Goal: Task Accomplishment & Management: Manage account settings

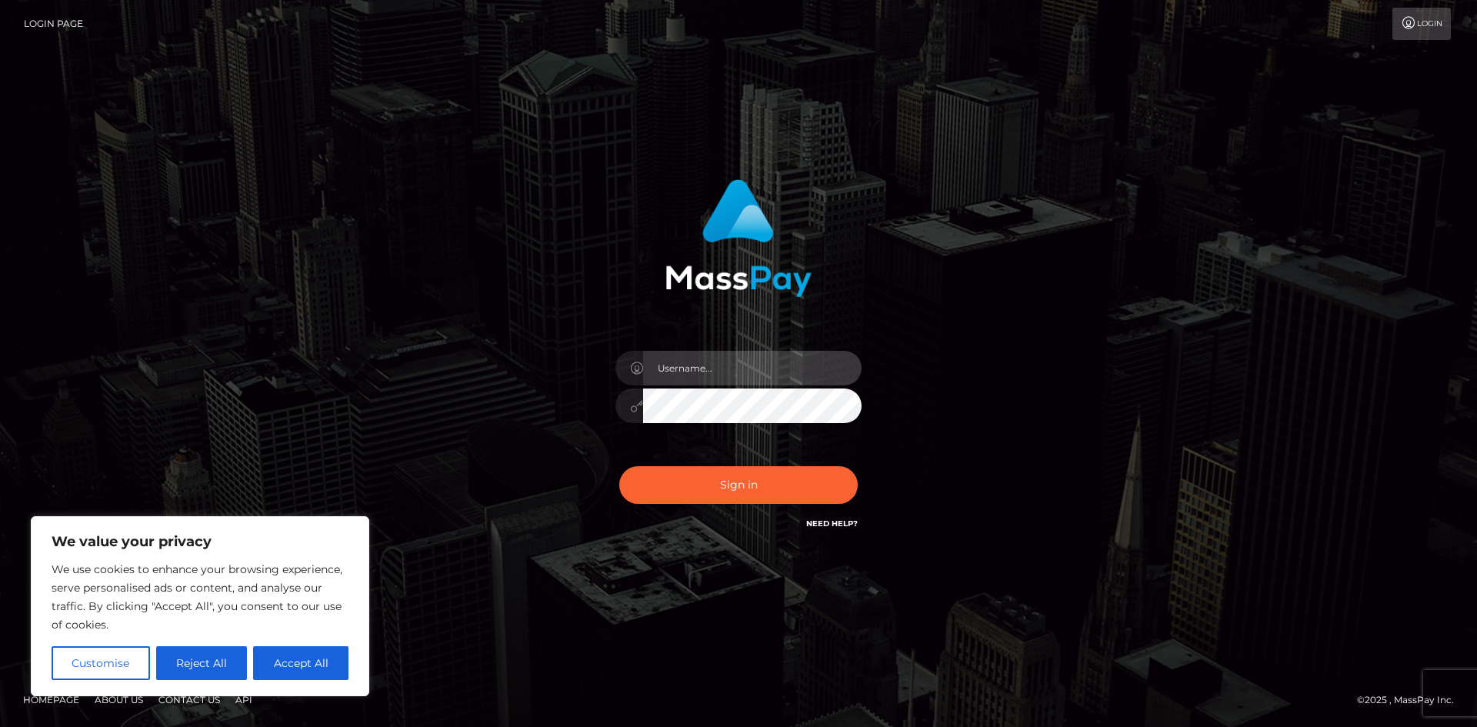
click at [699, 371] on input "text" at bounding box center [752, 368] width 218 height 35
type input "Melissa Joy Romero"
click at [619, 466] on button "Sign in" at bounding box center [738, 485] width 238 height 38
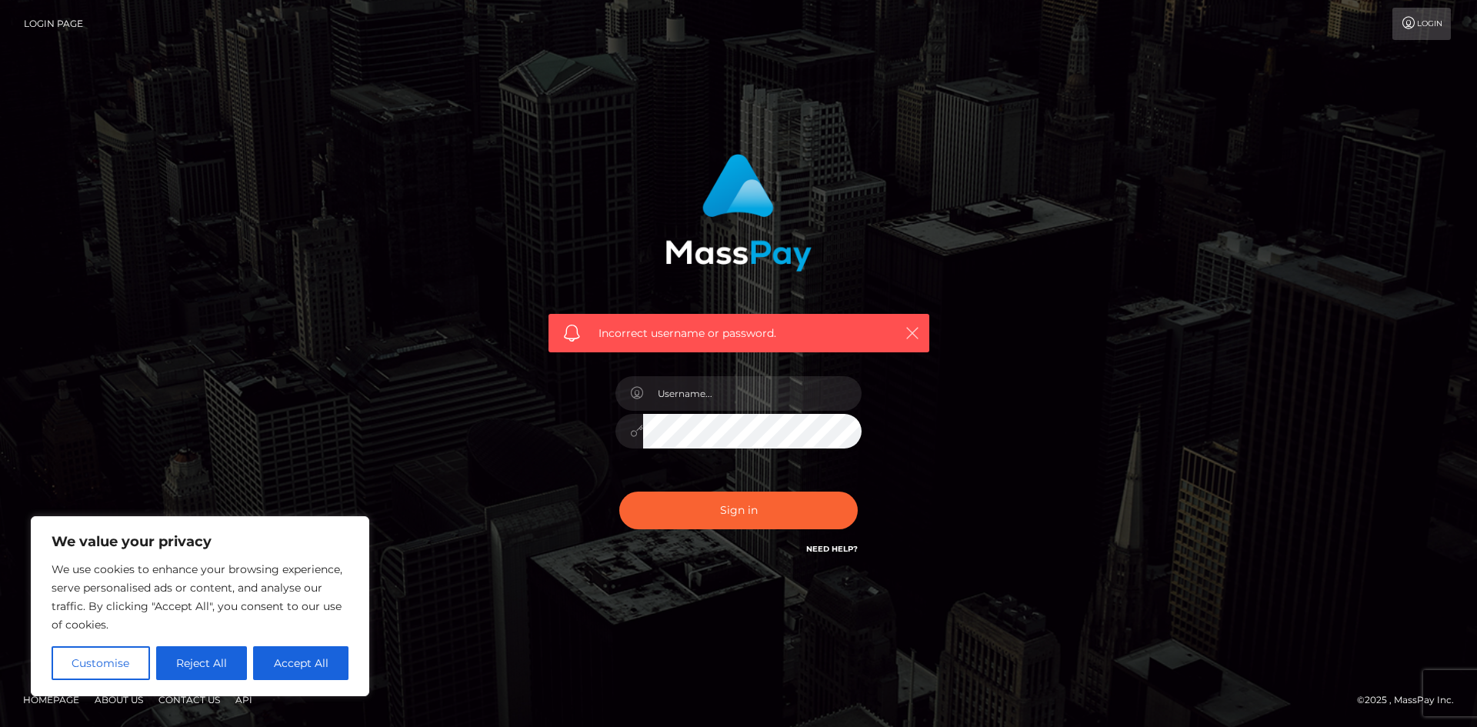
click at [911, 332] on icon "button" at bounding box center [912, 332] width 15 height 15
click at [909, 328] on icon "button" at bounding box center [912, 332] width 15 height 15
click at [312, 677] on button "Accept All" at bounding box center [300, 663] width 95 height 34
checkbox input "true"
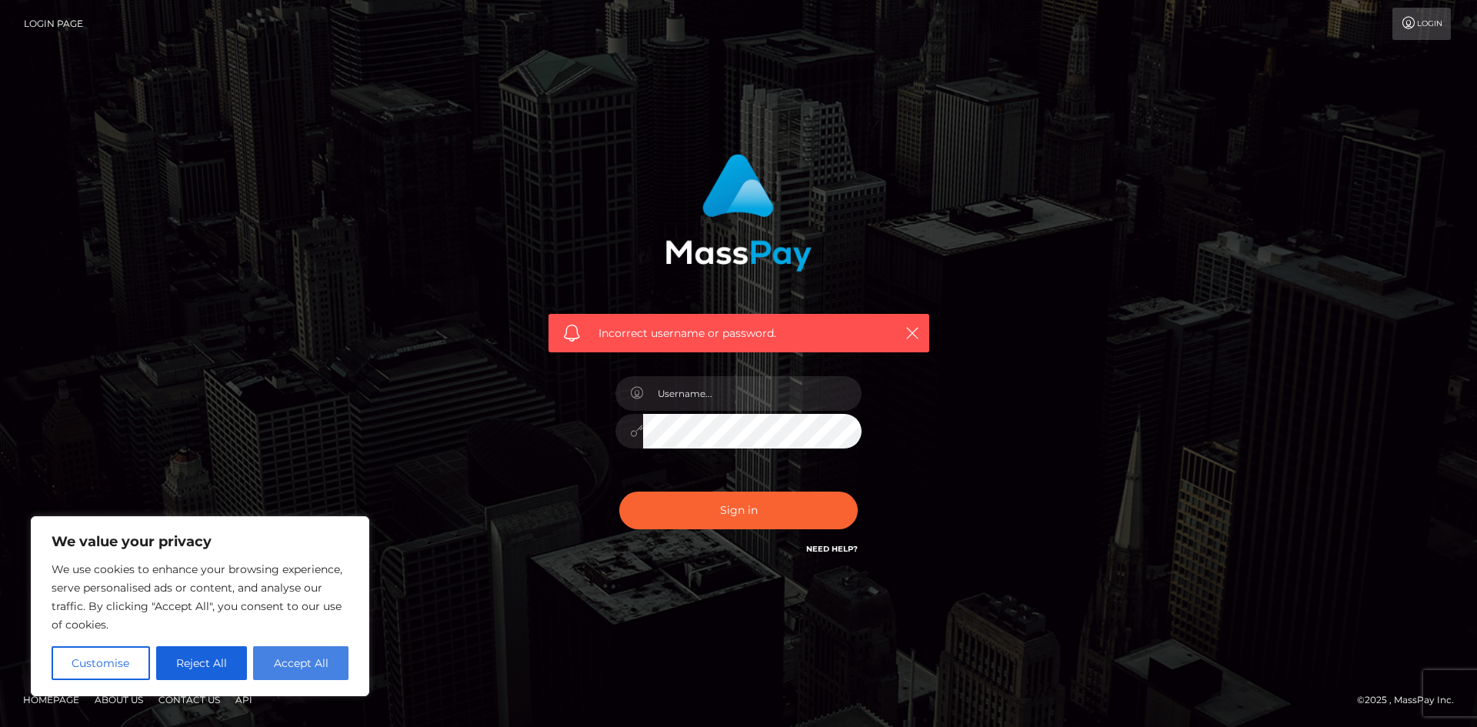
checkbox input "true"
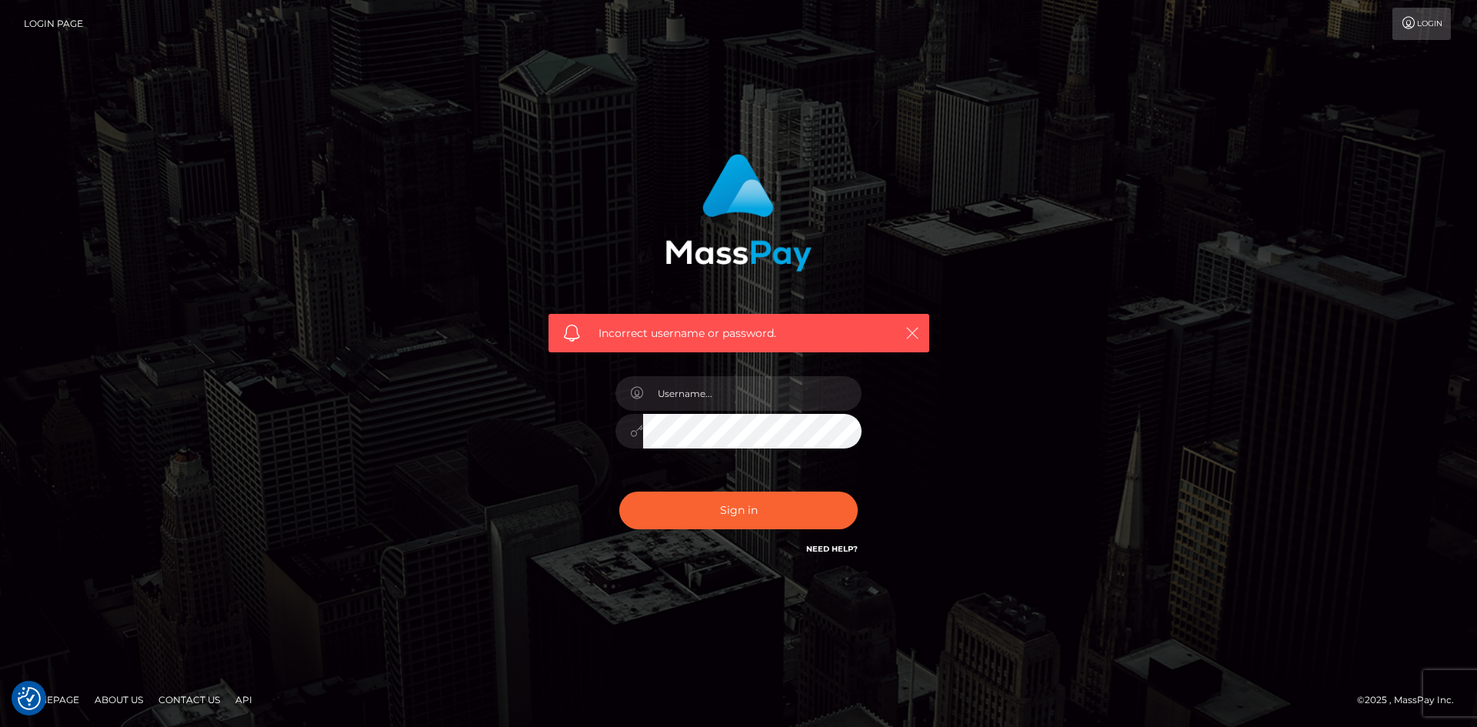
click at [913, 328] on icon "button" at bounding box center [912, 332] width 15 height 15
click at [784, 408] on input "text" at bounding box center [752, 393] width 218 height 35
type input "[EMAIL_ADDRESS][DOMAIN_NAME]"
click at [744, 517] on button "Sign in" at bounding box center [738, 511] width 238 height 38
click at [746, 402] on input "text" at bounding box center [752, 393] width 218 height 35
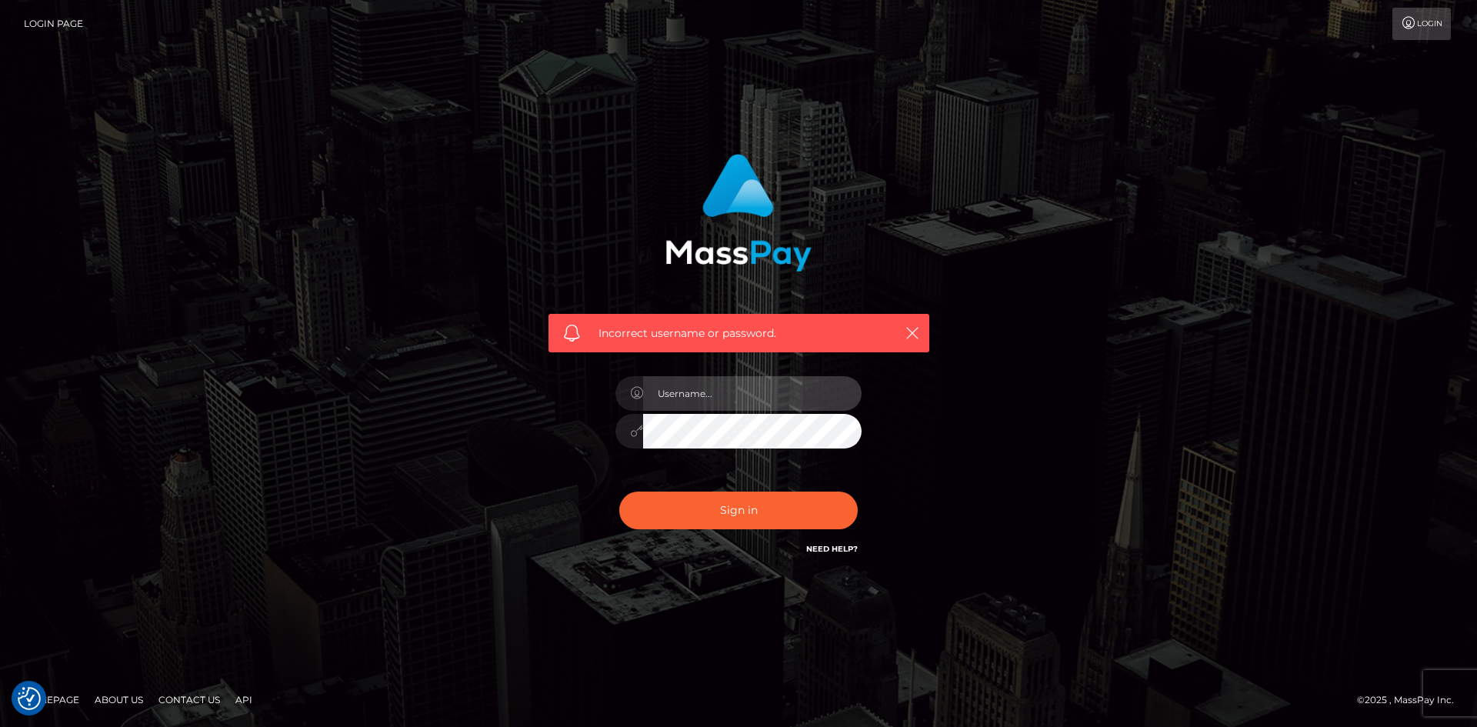
type input "[EMAIL_ADDRESS][DOMAIN_NAME]"
click at [619, 492] on button "Sign in" at bounding box center [738, 511] width 238 height 38
